Goal: Information Seeking & Learning: Learn about a topic

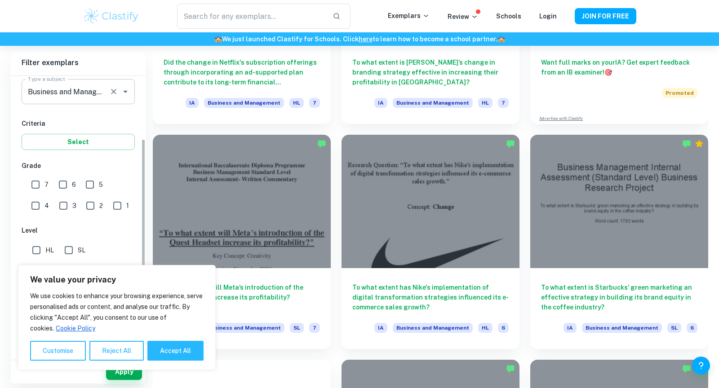
scroll to position [146, 0]
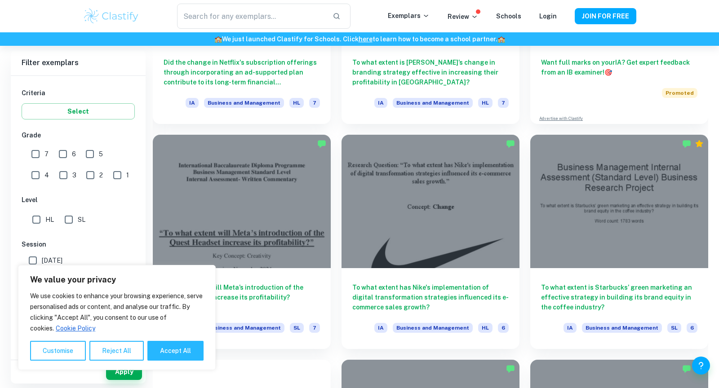
click at [30, 148] on input "7" at bounding box center [36, 154] width 18 height 18
checkbox input "true"
click at [59, 148] on input "6" at bounding box center [63, 154] width 18 height 18
checkbox input "true"
click at [167, 349] on button "Accept All" at bounding box center [175, 351] width 56 height 20
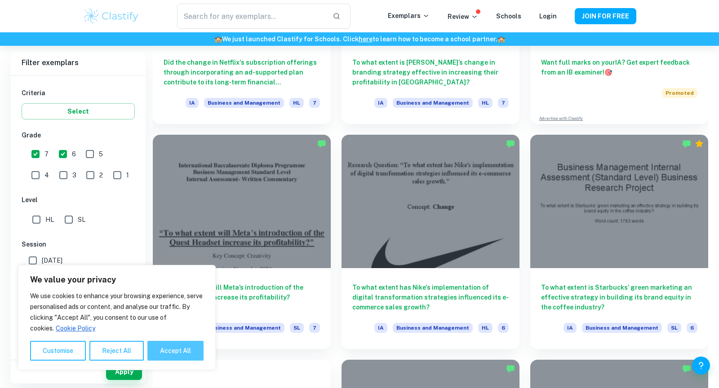
checkbox input "true"
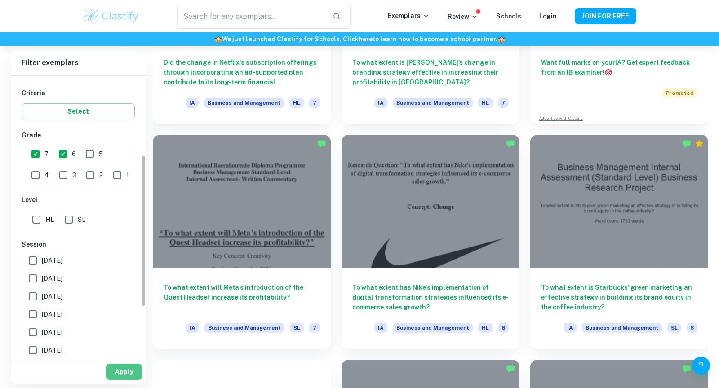
click at [120, 373] on button "Apply" at bounding box center [124, 372] width 36 height 16
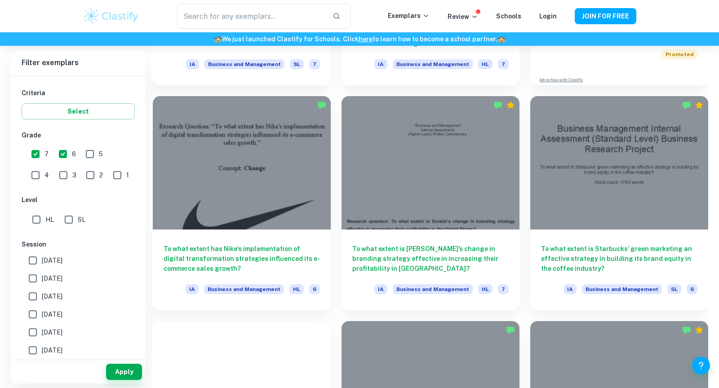
scroll to position [434, 0]
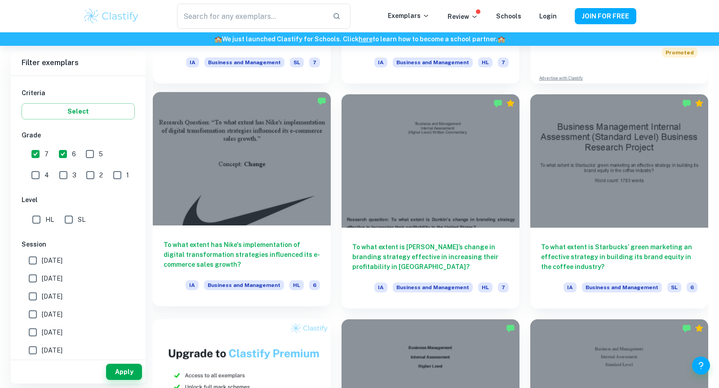
click at [287, 250] on h6 "To what extent has Nike's implementation of digital transformation strategies i…" at bounding box center [242, 255] width 156 height 30
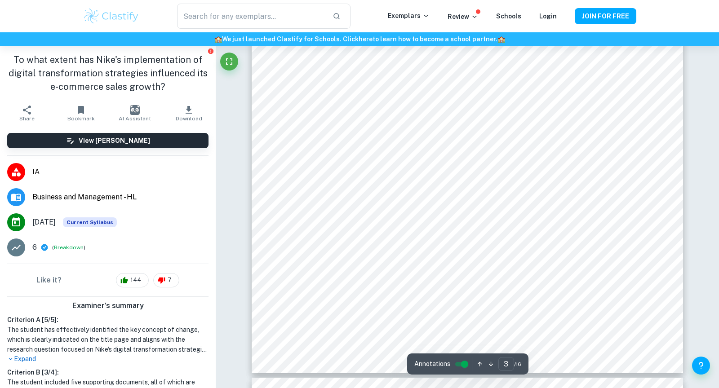
scroll to position [1513, 0]
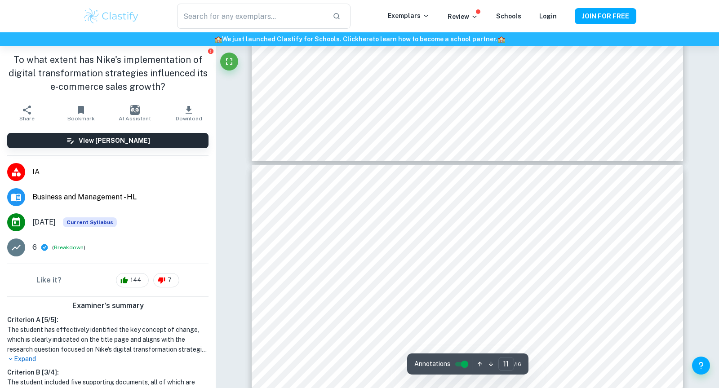
type input "12"
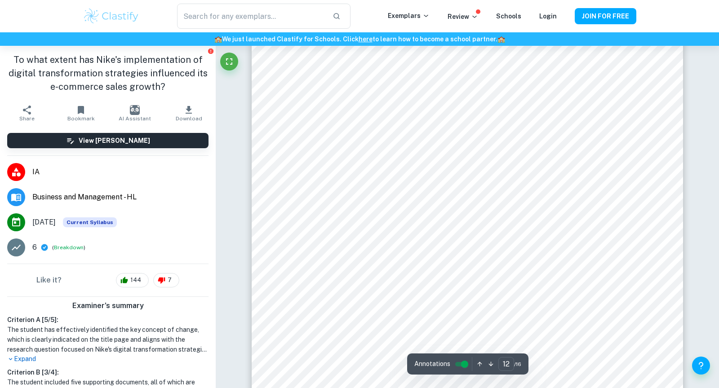
scroll to position [6491, 0]
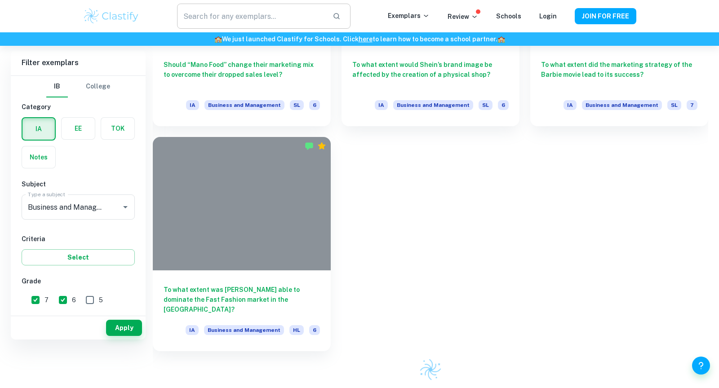
scroll to position [209, 0]
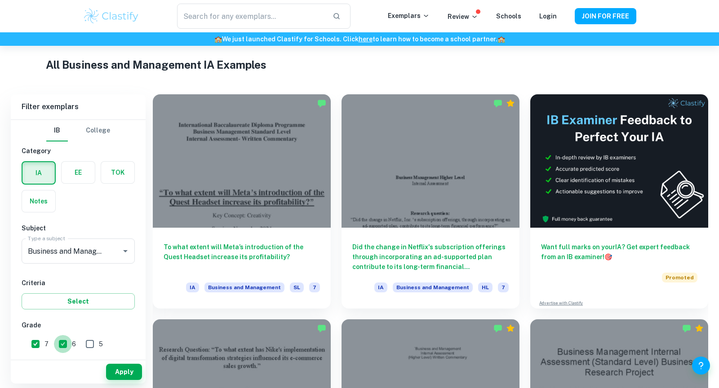
click at [63, 339] on input "6" at bounding box center [63, 344] width 18 height 18
checkbox input "false"
click at [139, 371] on button "Apply" at bounding box center [124, 372] width 36 height 16
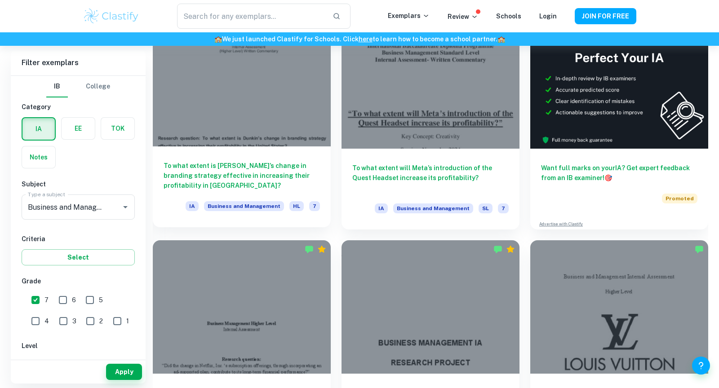
scroll to position [255, 0]
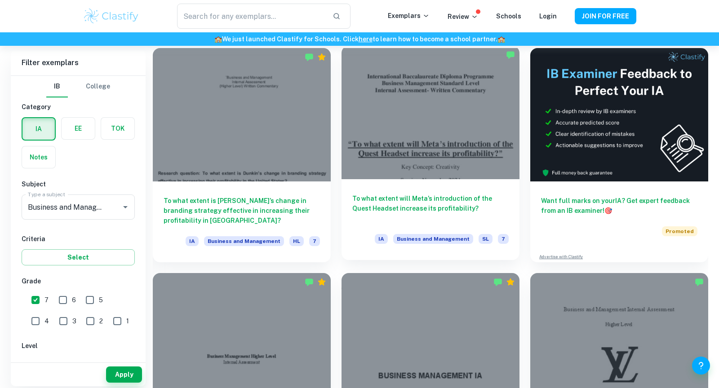
click at [419, 212] on h6 "To what extent will Meta’s introduction of the Quest Headset increase its profi…" at bounding box center [431, 209] width 156 height 30
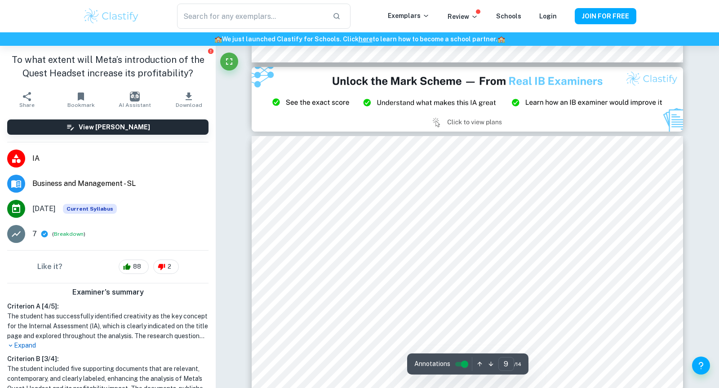
scroll to position [5046, 0]
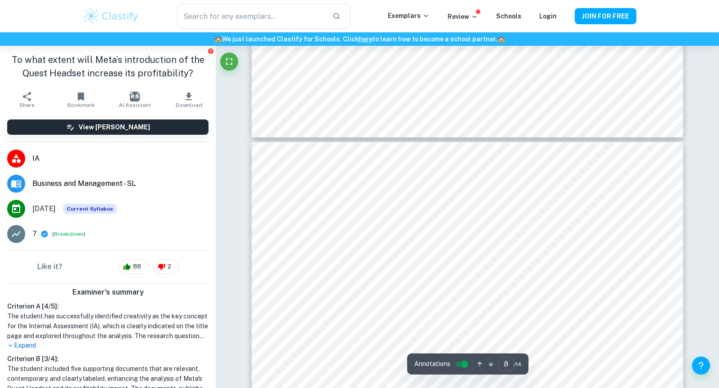
type input "7"
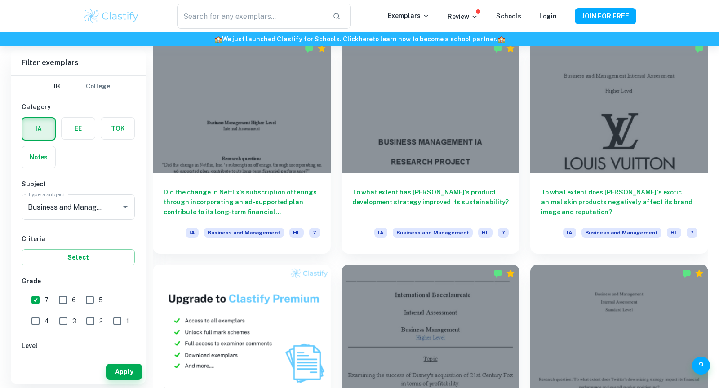
scroll to position [490, 0]
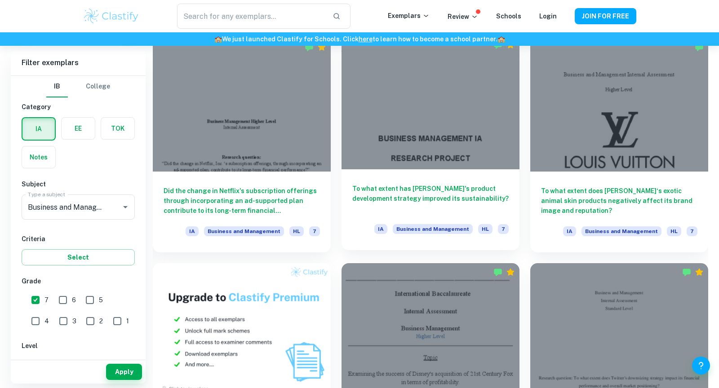
click at [428, 181] on div "To what extent has Zara's product development strategy improved its sustainabil…" at bounding box center [431, 210] width 178 height 81
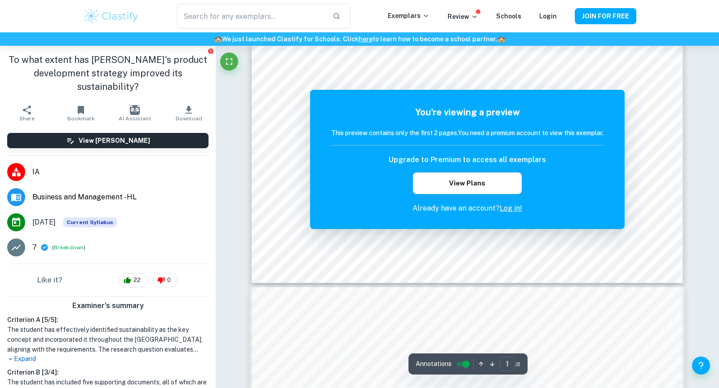
scroll to position [438, 0]
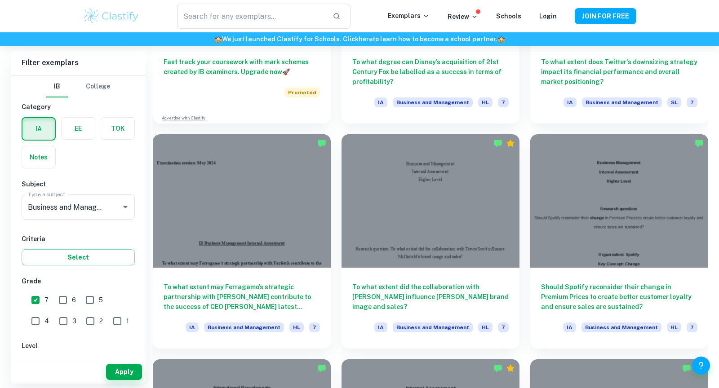
scroll to position [891, 0]
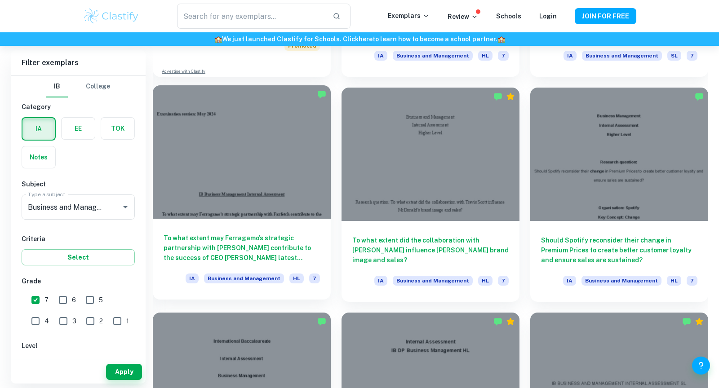
click at [237, 245] on h6 "To what extent may Ferragamo’s strategic partnership with Farfetch contribute t…" at bounding box center [242, 248] width 156 height 30
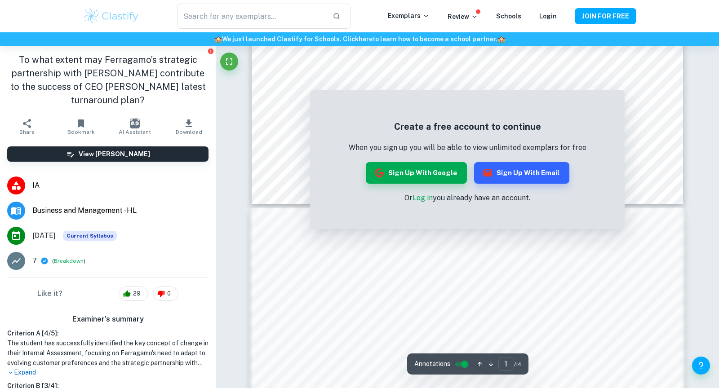
scroll to position [447, 0]
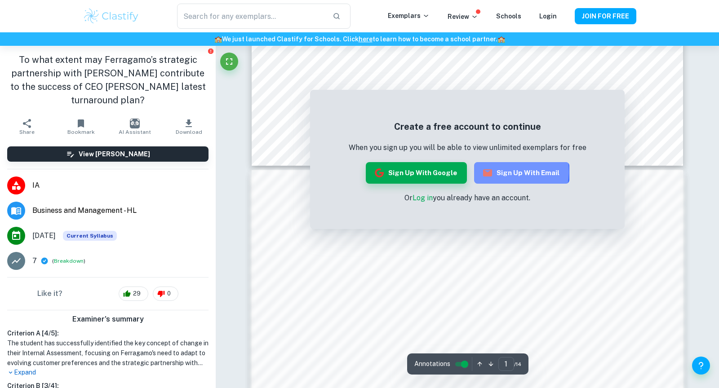
click at [505, 172] on button "Sign up with Email" at bounding box center [521, 173] width 95 height 22
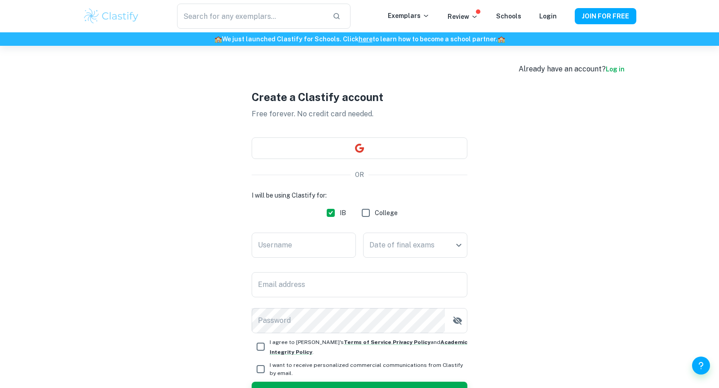
scroll to position [43, 0]
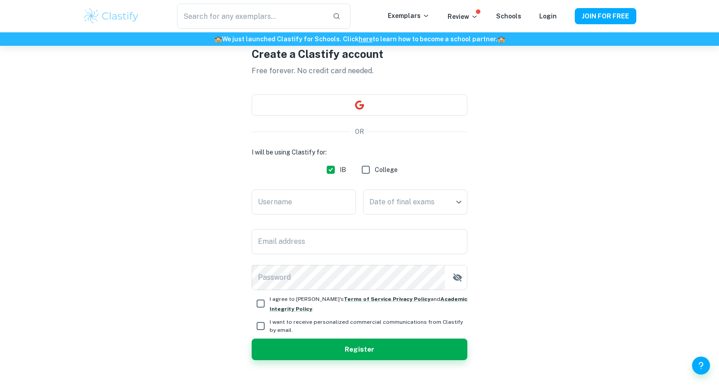
click at [304, 216] on div "Username Username" at bounding box center [304, 204] width 104 height 29
click at [303, 208] on input "Username" at bounding box center [304, 202] width 104 height 25
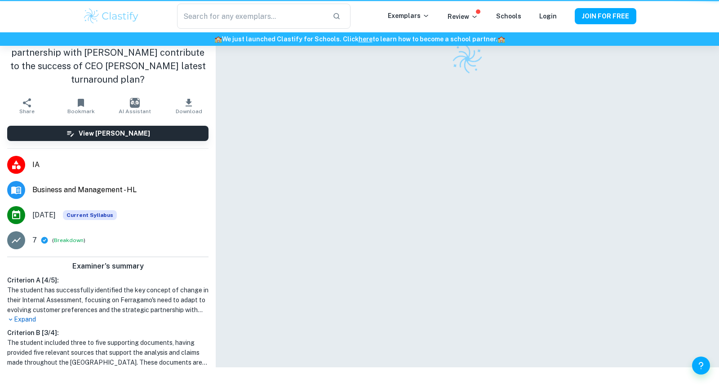
scroll to position [46, 0]
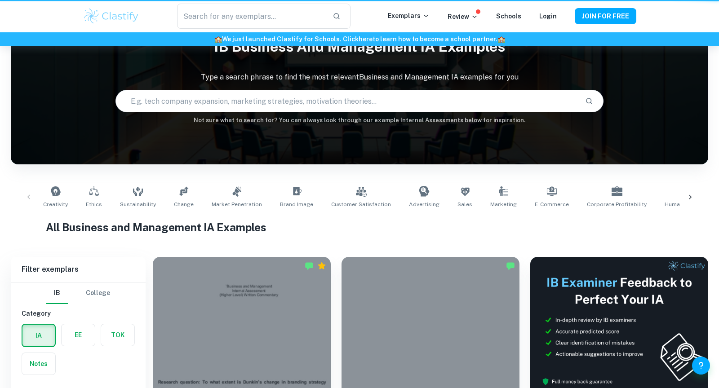
scroll to position [891, 0]
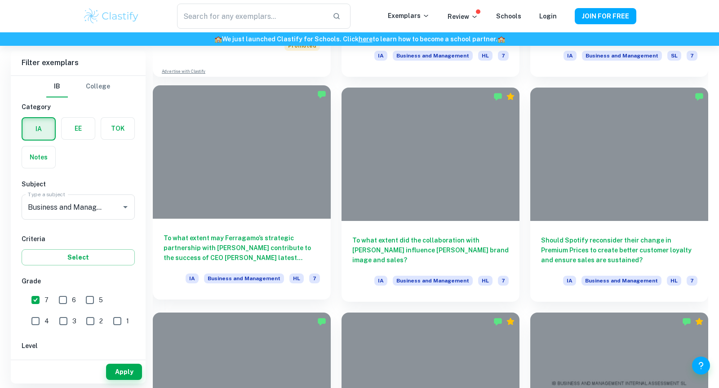
click at [280, 234] on h6 "To what extent may Ferragamo’s strategic partnership with Farfetch contribute t…" at bounding box center [242, 248] width 156 height 30
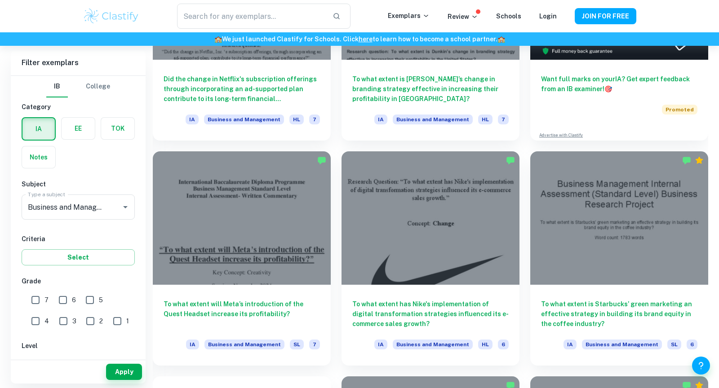
scroll to position [380, 0]
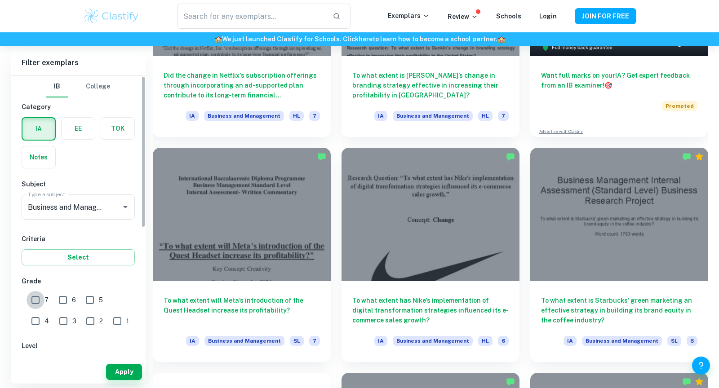
click at [33, 299] on input "7" at bounding box center [36, 300] width 18 height 18
checkbox input "true"
click at [131, 374] on button "Apply" at bounding box center [124, 372] width 36 height 16
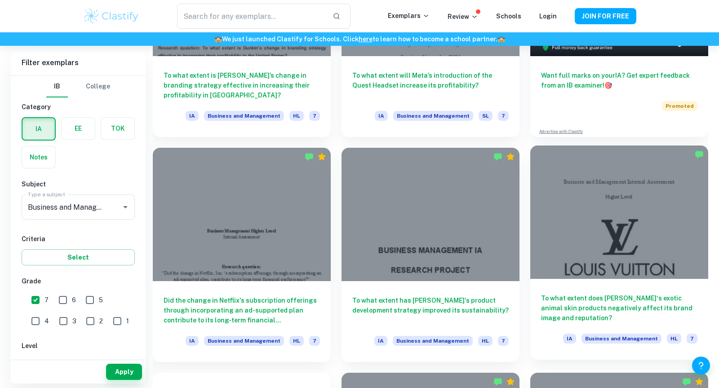
click at [588, 308] on h6 "To what extent does Louis Vuitton‘s exotic animal skin products negatively affe…" at bounding box center [619, 309] width 156 height 30
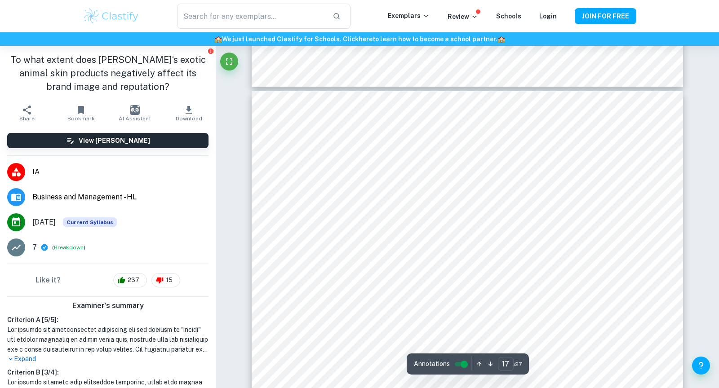
scroll to position [9324, 0]
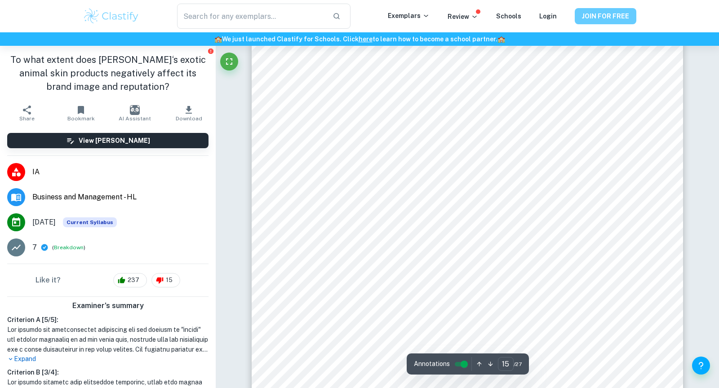
type input "14"
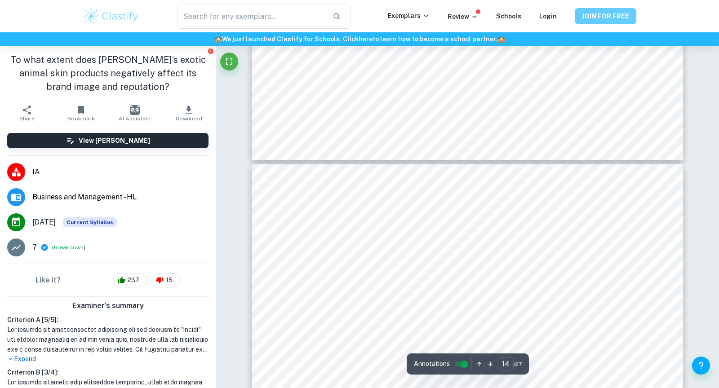
scroll to position [7415, 0]
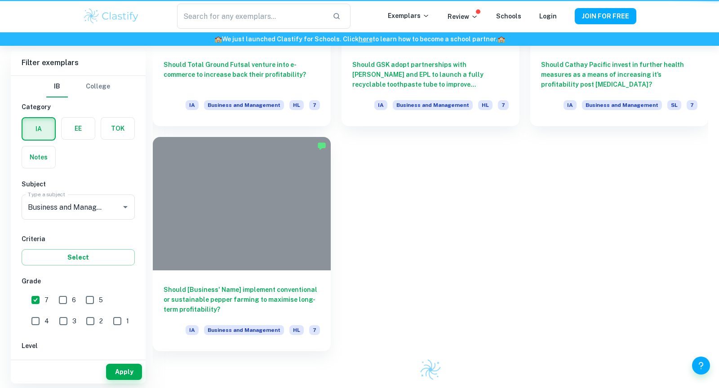
scroll to position [380, 0]
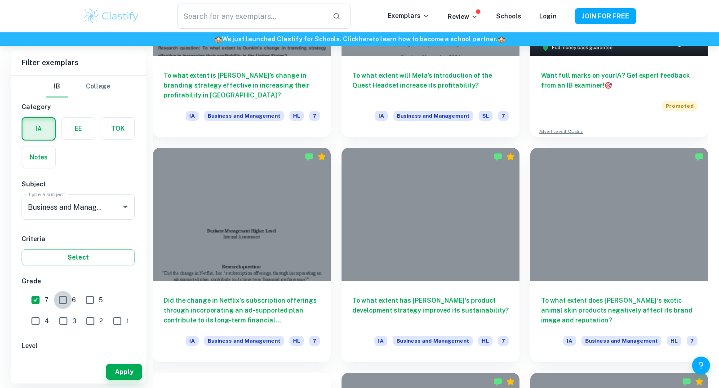
click at [62, 302] on input "6" at bounding box center [63, 300] width 18 height 18
checkbox input "true"
click at [36, 295] on input "7" at bounding box center [36, 300] width 18 height 18
checkbox input "false"
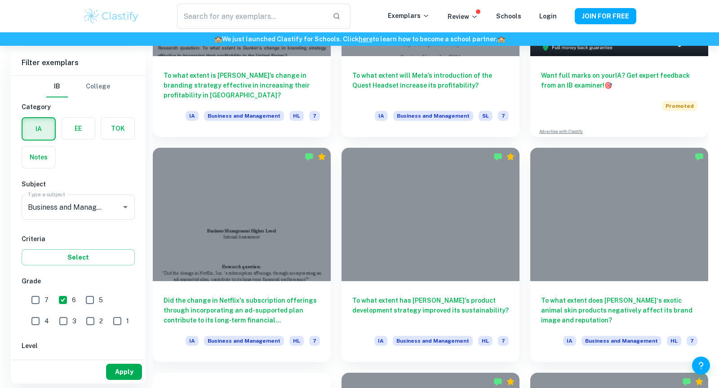
click at [137, 376] on button "Apply" at bounding box center [124, 372] width 36 height 16
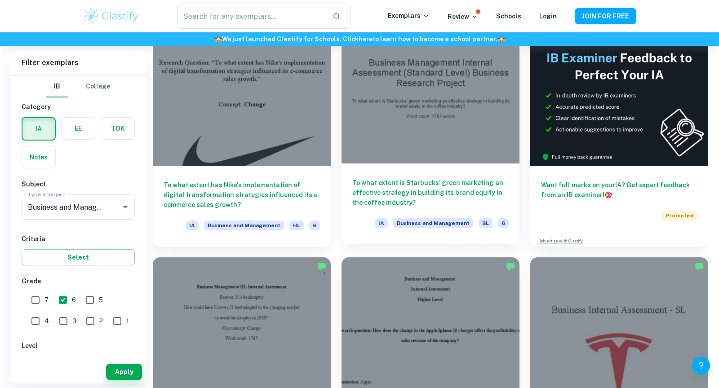
scroll to position [239, 0]
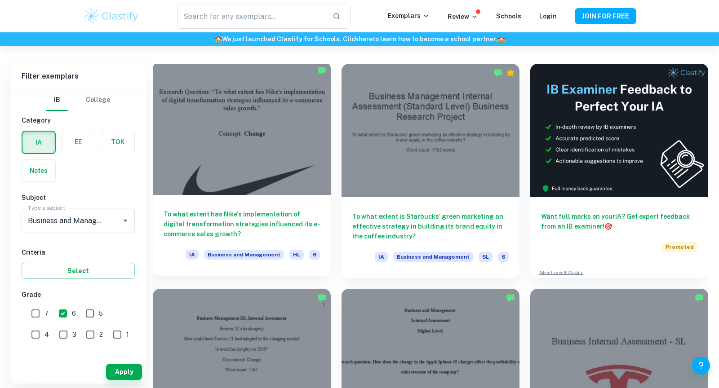
click at [247, 232] on h6 "To what extent has Nike's implementation of digital transformation strategies i…" at bounding box center [242, 225] width 156 height 30
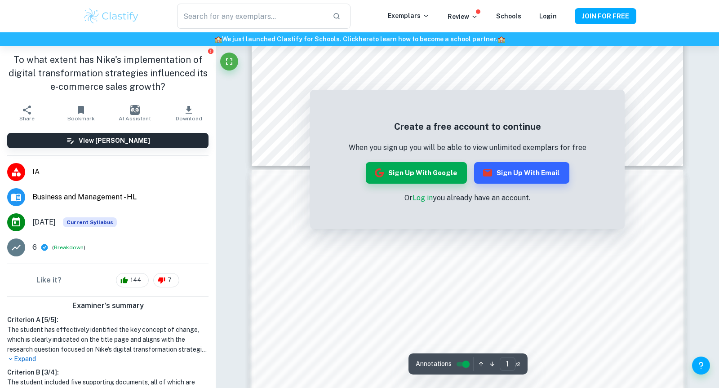
scroll to position [455, 0]
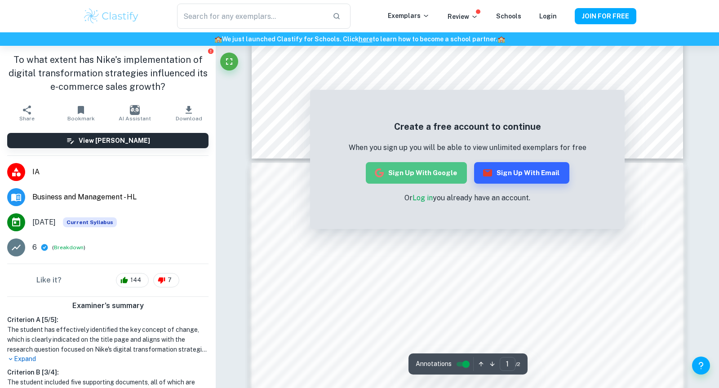
click at [458, 177] on button "Sign up with Google" at bounding box center [416, 173] width 101 height 22
click at [406, 170] on button "Sign up with Google" at bounding box center [416, 173] width 101 height 22
